Goal: Task Accomplishment & Management: Manage account settings

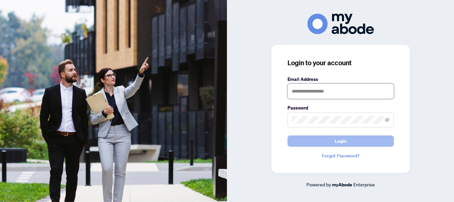
type input "**********"
click at [341, 140] on span "Login" at bounding box center [341, 141] width 12 height 11
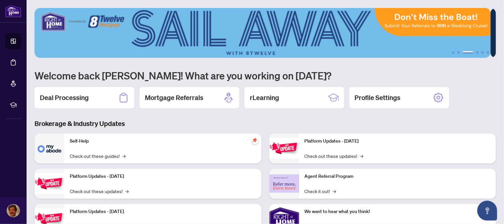
click at [62, 94] on h2 "Deal Processing" at bounding box center [64, 97] width 49 height 9
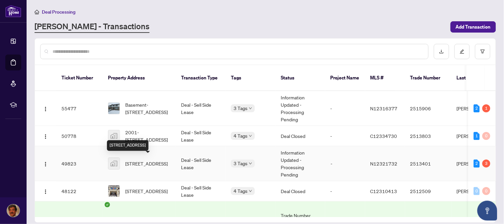
click at [144, 162] on span "[STREET_ADDRESS]" at bounding box center [146, 163] width 43 height 7
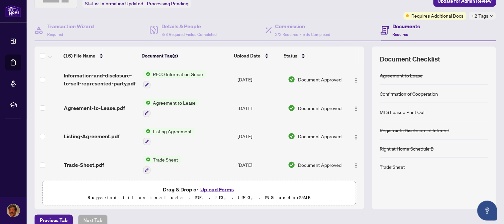
scroll to position [54, 0]
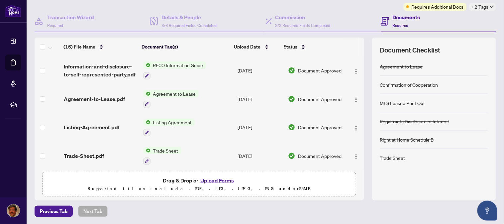
click at [218, 180] on button "Upload Forms" at bounding box center [217, 180] width 38 height 9
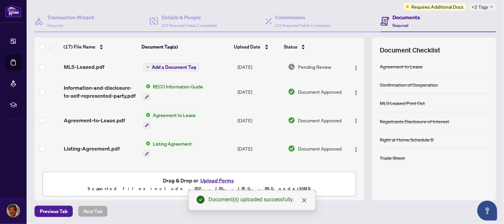
click at [173, 67] on span "Add a Document Tag" at bounding box center [174, 67] width 44 height 5
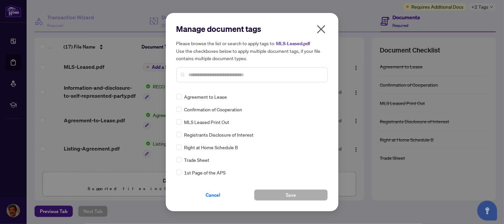
click at [222, 75] on input "text" at bounding box center [256, 74] width 134 height 7
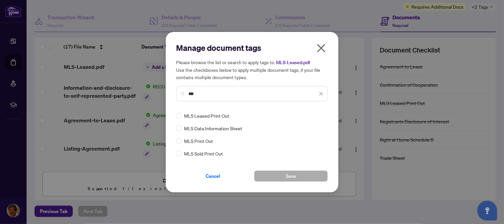
type input "***"
click at [292, 175] on span "Save" at bounding box center [291, 176] width 10 height 11
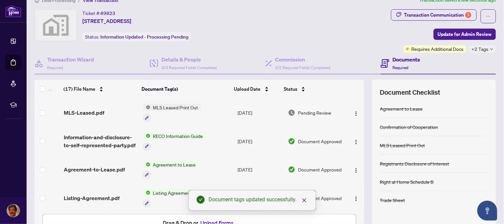
scroll to position [0, 0]
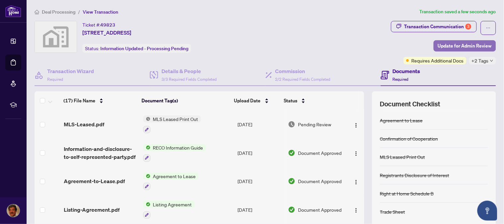
click at [465, 46] on span "Update for Admin Review" at bounding box center [465, 46] width 54 height 11
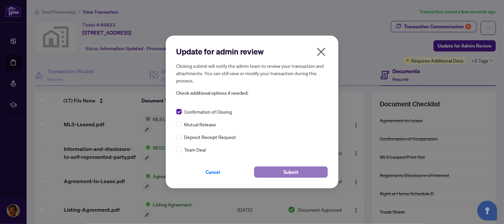
click at [288, 170] on span "Submit" at bounding box center [290, 172] width 15 height 11
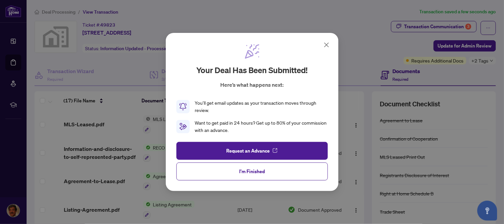
click at [326, 45] on icon at bounding box center [327, 45] width 8 height 8
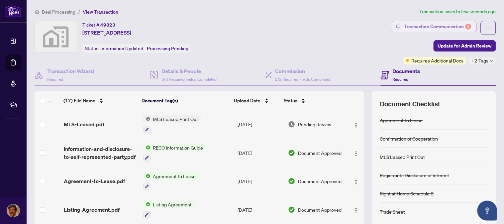
click at [411, 22] on div "Transaction Communication 3" at bounding box center [437, 26] width 67 height 11
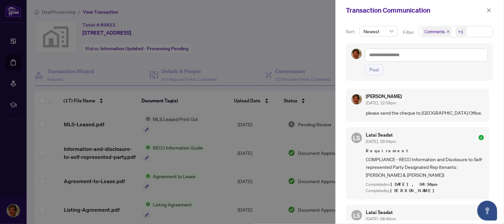
click at [442, 7] on div "Transaction Communication" at bounding box center [415, 10] width 139 height 10
